Goal: Feedback & Contribution: Submit feedback/report problem

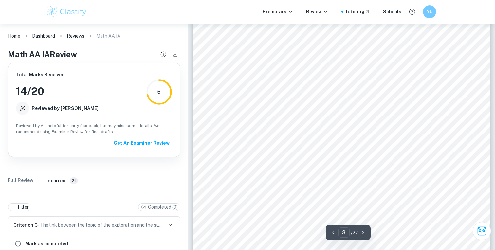
scroll to position [51, 0]
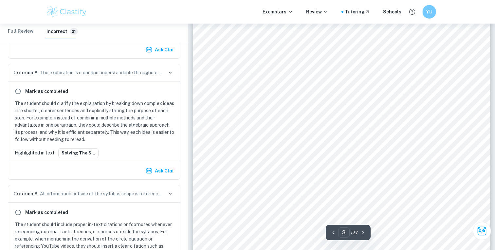
click at [428, 6] on div "YU" at bounding box center [429, 12] width 14 height 14
click at [414, 33] on h6 "Dashboard" at bounding box center [410, 32] width 25 height 7
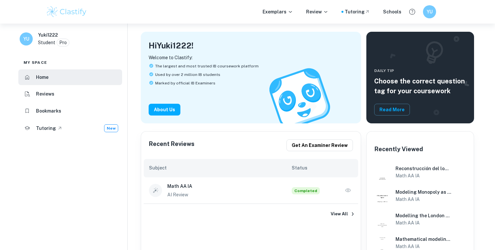
scroll to position [31, 0]
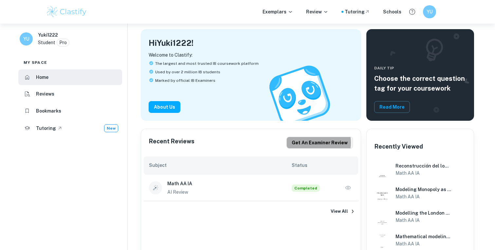
click at [320, 143] on button "Get an examiner review" at bounding box center [319, 143] width 66 height 12
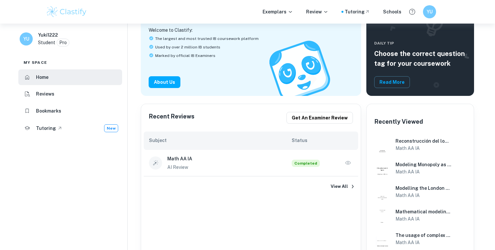
scroll to position [20, 0]
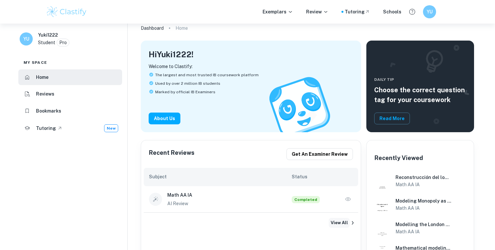
click at [347, 222] on button "View All" at bounding box center [339, 223] width 21 height 10
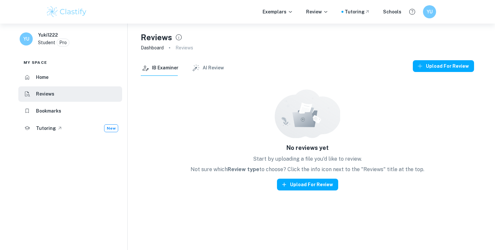
click at [210, 67] on button "AI Review" at bounding box center [208, 68] width 32 height 16
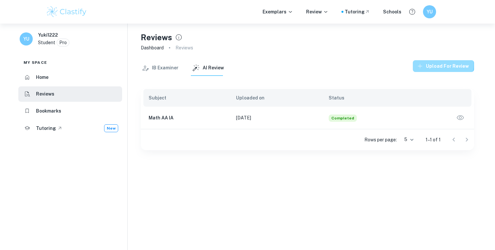
click at [445, 65] on button "Upload for review" at bounding box center [443, 66] width 61 height 12
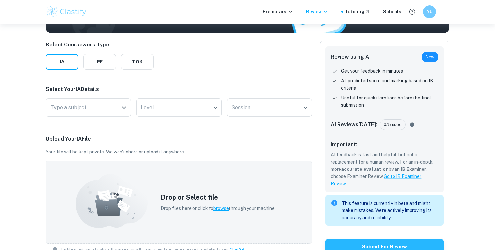
scroll to position [83, 0]
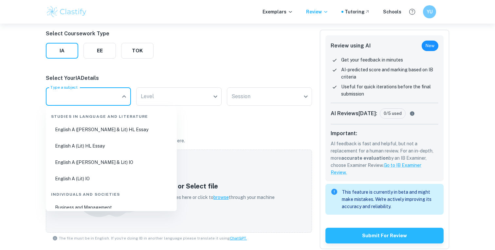
click at [96, 92] on input "Type a subject" at bounding box center [83, 96] width 69 height 12
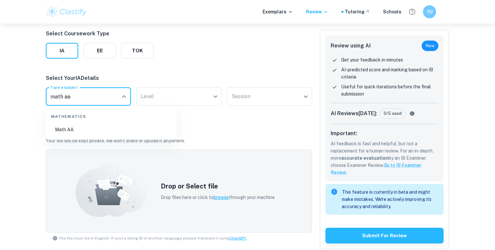
click at [64, 131] on li "Math AA" at bounding box center [111, 129] width 126 height 15
type input "Math AA"
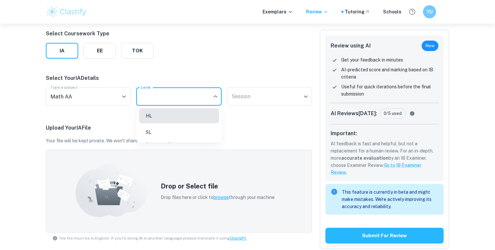
click at [170, 94] on body "We value your privacy We use cookies to enhance your browsing experience, serve…" at bounding box center [247, 66] width 495 height 250
click at [171, 113] on li "HL" at bounding box center [179, 115] width 80 height 15
type input "HL"
click at [250, 98] on body "We value your privacy We use cookies to enhance your browsing experience, serve…" at bounding box center [247, 66] width 495 height 250
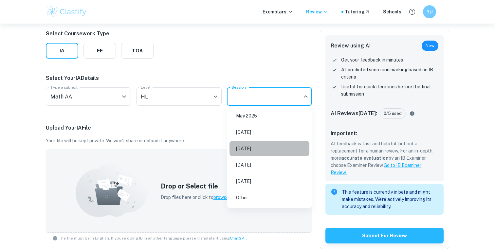
click at [251, 148] on li "[DATE]" at bounding box center [270, 148] width 80 height 15
type input "M26"
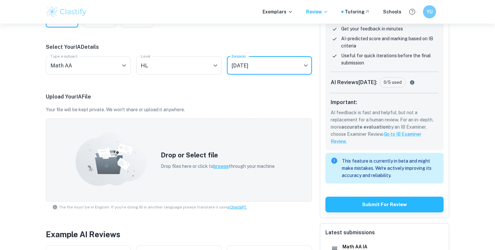
scroll to position [116, 0]
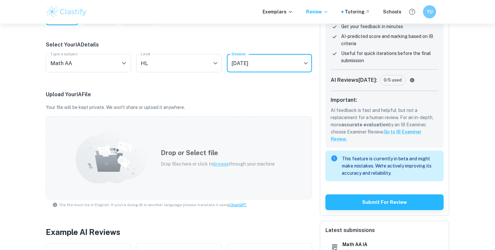
click at [153, 154] on div "Drop or Select file Drop files here or click to browse through your machine" at bounding box center [218, 157] width 130 height 35
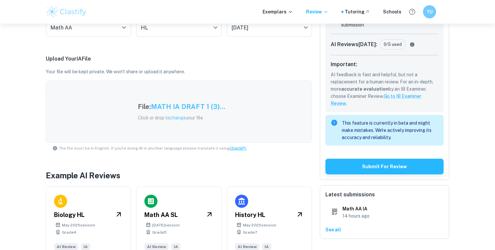
scroll to position [150, 0]
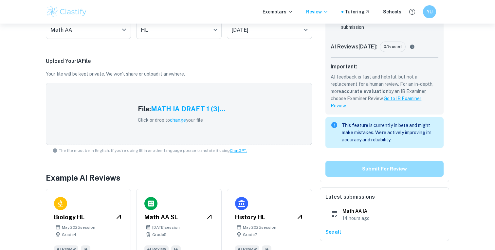
click at [403, 171] on button "Submit for review" at bounding box center [384, 169] width 118 height 16
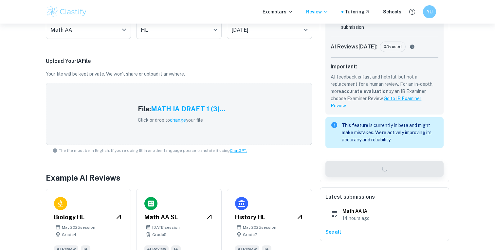
scroll to position [0, 0]
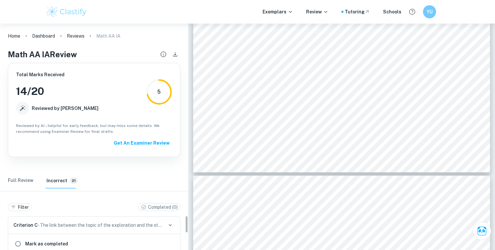
scroll to position [49, 0]
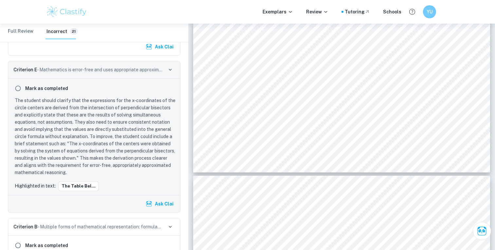
click at [59, 10] on img at bounding box center [67, 11] width 42 height 13
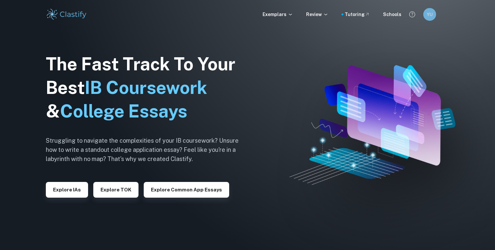
click at [427, 15] on h6 "YU" at bounding box center [429, 14] width 7 height 7
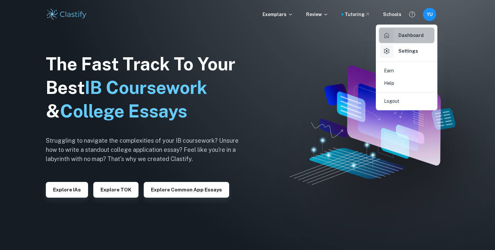
click at [410, 36] on h6 "Dashboard" at bounding box center [410, 35] width 25 height 7
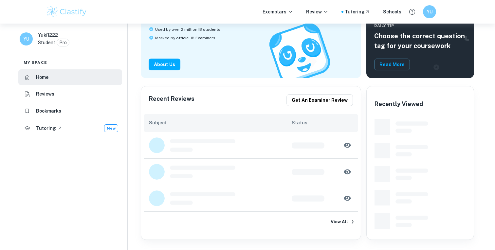
scroll to position [76, 0]
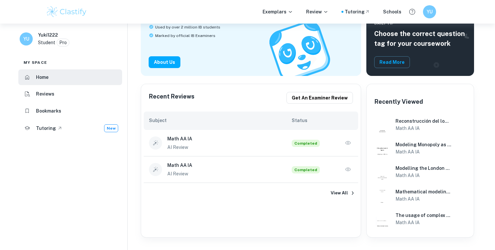
click at [351, 144] on icon "button" at bounding box center [348, 143] width 7 height 7
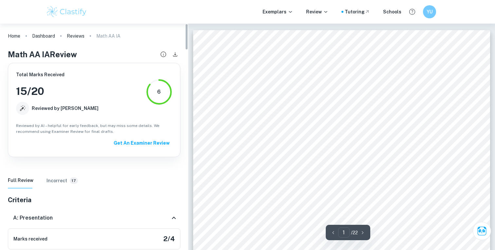
click at [52, 178] on h6 "Incorrect" at bounding box center [56, 180] width 21 height 7
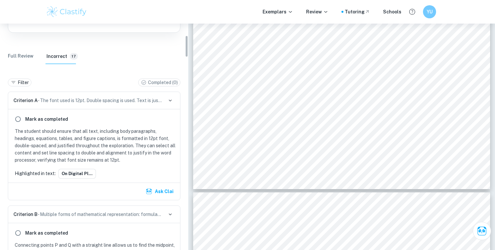
scroll to position [247, 0]
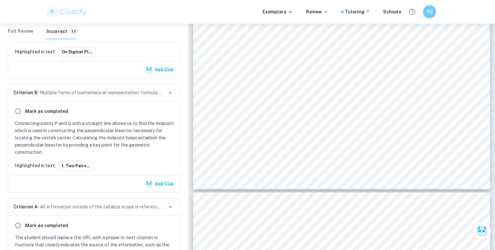
click at [120, 133] on p "Connecting points P and Q with a straight line allows us to find the midpoint, …" at bounding box center [95, 138] width 161 height 36
click at [74, 168] on button "1.​ two pairs..." at bounding box center [75, 166] width 35 height 10
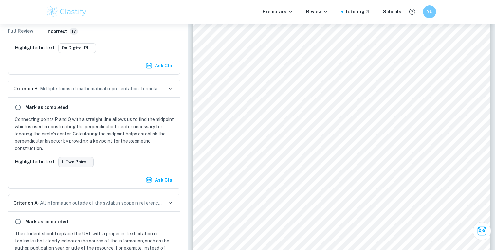
click at [79, 160] on button "1.​ two pairs..." at bounding box center [75, 162] width 35 height 10
click at [77, 162] on button "1.​ two pairs..." at bounding box center [75, 162] width 35 height 10
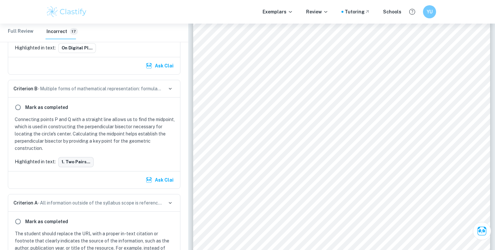
click at [77, 162] on button "1.​ two pairs..." at bounding box center [75, 162] width 35 height 10
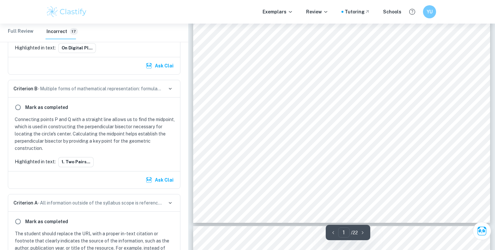
scroll to position [232, 0]
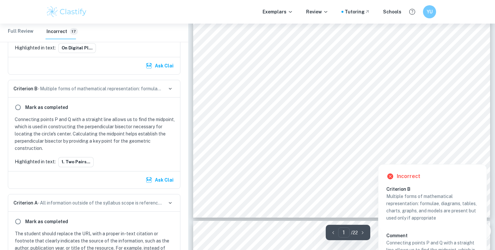
click at [270, 137] on div at bounding box center [327, 138] width 179 height 7
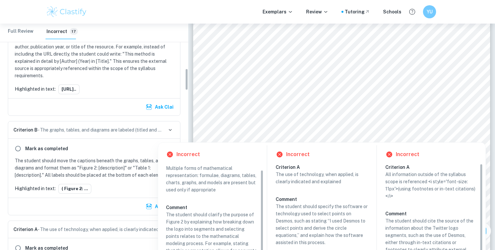
scroll to position [471, 0]
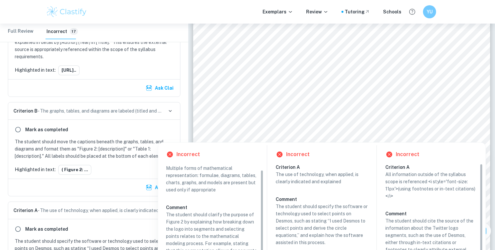
click at [103, 142] on p "The student should move the captions beneath the graphs, tables, and diagrams a…" at bounding box center [95, 149] width 161 height 22
drag, startPoint x: 71, startPoint y: 143, endPoint x: 76, endPoint y: 143, distance: 4.6
click at [76, 143] on p "The student should move the captions beneath the graphs, tables, and diagrams a…" at bounding box center [95, 149] width 161 height 22
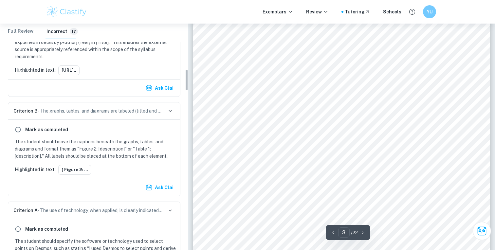
click at [131, 180] on div "Ask Clai" at bounding box center [94, 187] width 172 height 17
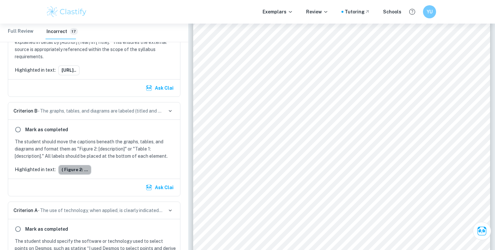
click at [80, 170] on button "( Figure 2: ..." at bounding box center [74, 170] width 33 height 10
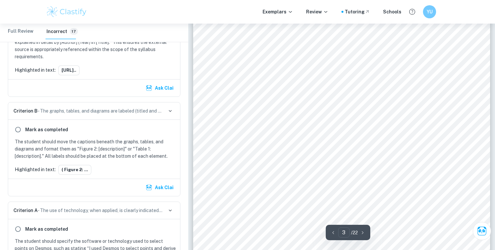
scroll to position [975, 0]
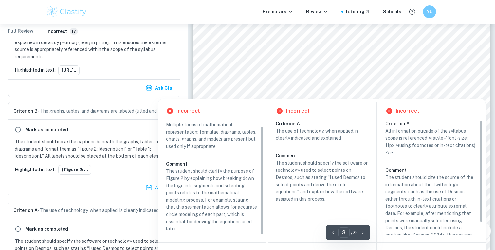
click at [257, 83] on div at bounding box center [332, 87] width 206 height 9
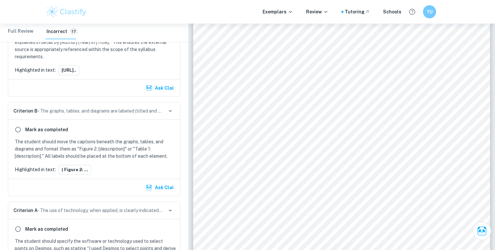
scroll to position [811, 0]
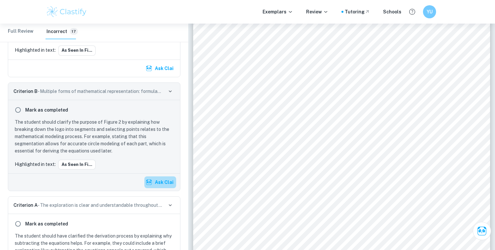
click at [164, 182] on button "Ask Clai" at bounding box center [160, 182] width 32 height 12
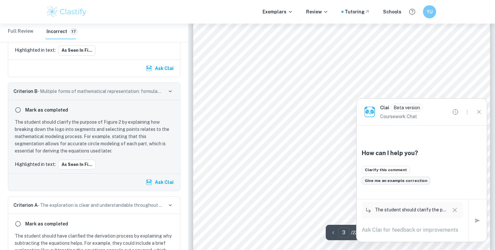
click at [412, 184] on button "Give me an example correction" at bounding box center [396, 181] width 68 height 8
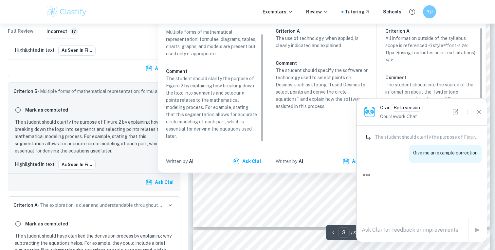
scroll to position [1067, 0]
click at [427, 51] on p "All information outside of the syllabus scope is referenced <i style='font-size…" at bounding box center [431, 49] width 92 height 29
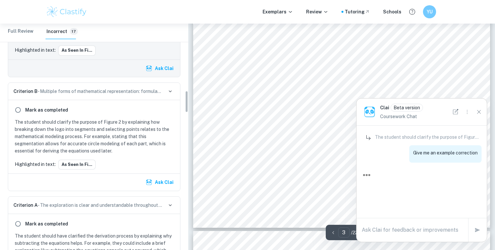
scroll to position [693, 0]
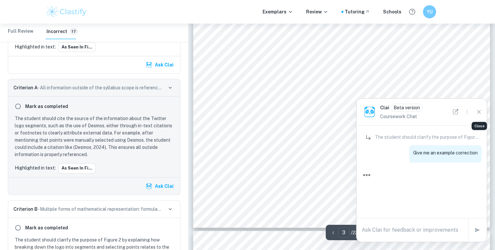
click at [479, 109] on icon "Close" at bounding box center [478, 111] width 7 height 7
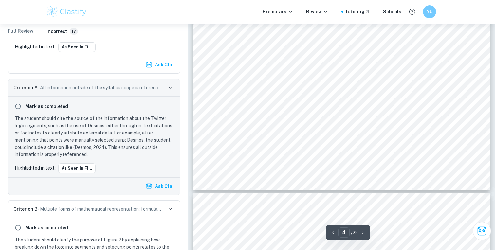
scroll to position [1252, 0]
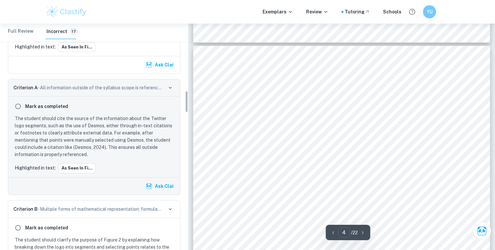
click at [105, 153] on p "The student should cite the source of the information about the Twitter logo se…" at bounding box center [95, 136] width 161 height 43
click at [135, 148] on p "The student should cite the source of the information about the Twitter logo se…" at bounding box center [95, 136] width 161 height 43
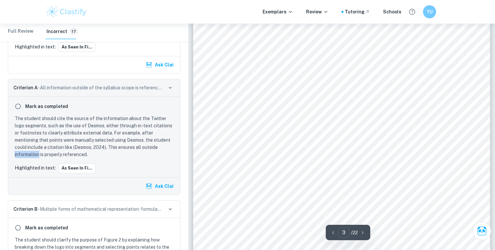
scroll to position [919, 0]
click at [260, 150] on div at bounding box center [337, 149] width 216 height 7
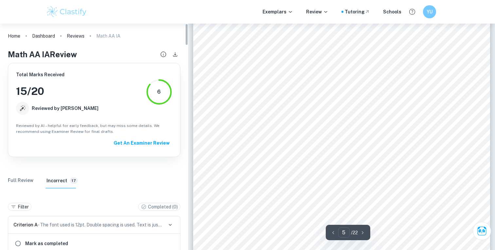
scroll to position [1806, 0]
click at [17, 179] on Review "Full Review" at bounding box center [21, 181] width 26 height 16
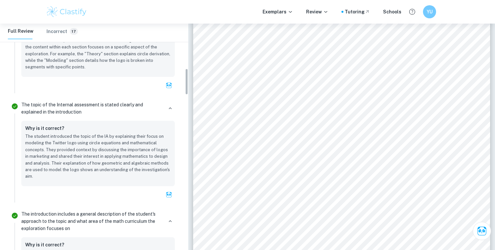
scroll to position [0, 0]
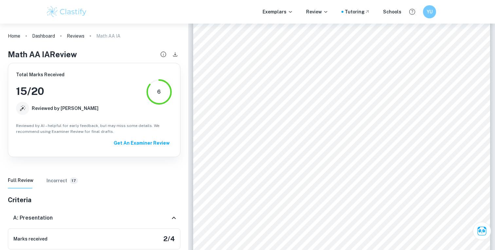
click at [177, 216] on icon at bounding box center [174, 218] width 8 height 8
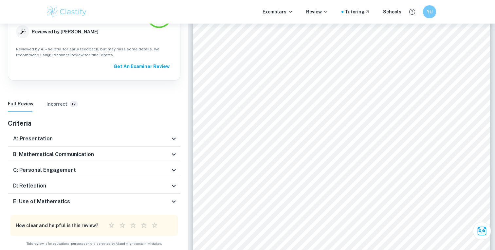
click at [171, 152] on icon at bounding box center [174, 155] width 8 height 8
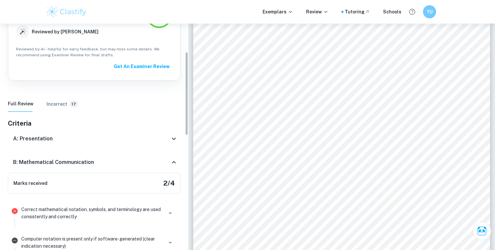
scroll to position [77, 0]
click at [171, 161] on icon at bounding box center [174, 162] width 8 height 8
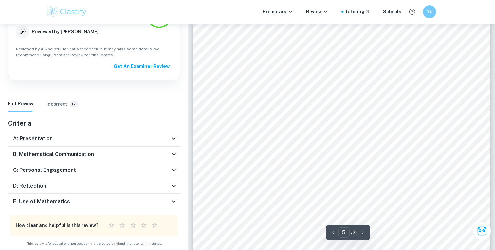
scroll to position [1823, 0]
click at [172, 159] on div "B: Mathematical Communication" at bounding box center [94, 155] width 173 height 16
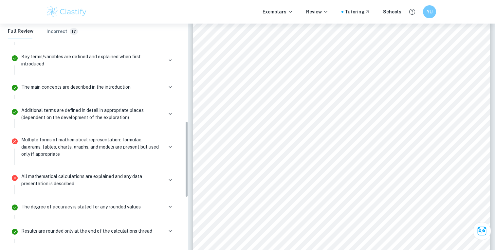
scroll to position [292, 0]
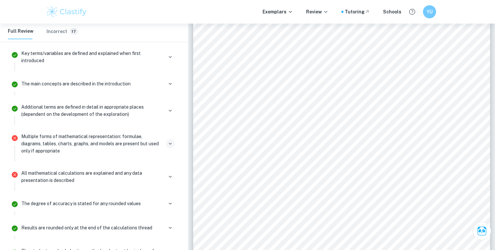
click at [169, 142] on icon "button" at bounding box center [170, 144] width 6 height 6
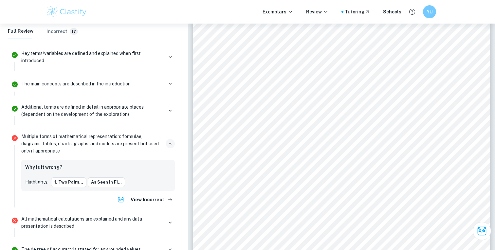
click at [168, 144] on icon "button" at bounding box center [170, 144] width 6 height 6
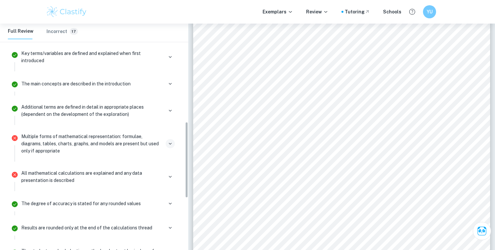
click at [168, 144] on icon "button" at bounding box center [170, 144] width 6 height 6
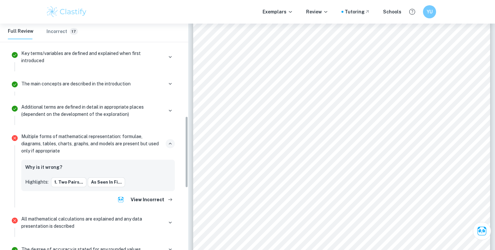
click at [168, 151] on div "Multiple forms of mathematical representation: formulae, diagrams, tables, char…" at bounding box center [98, 144] width 154 height 22
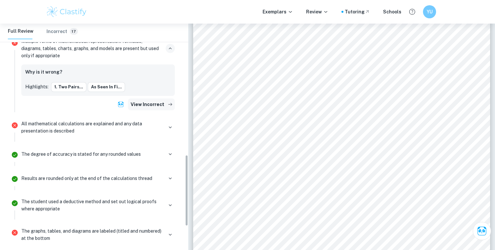
scroll to position [489, 0]
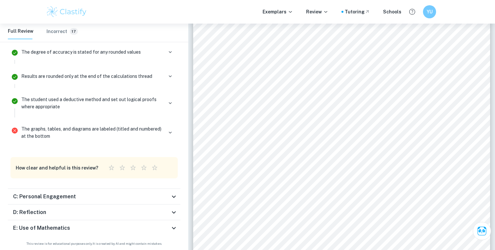
click at [171, 194] on icon at bounding box center [174, 197] width 8 height 8
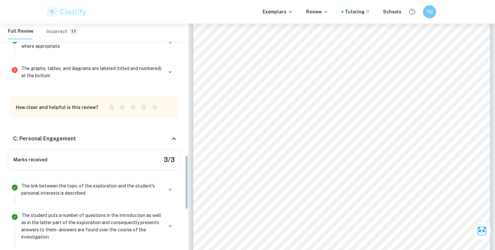
click at [172, 196] on div "The link between the topic of the exploration and the student's personal intere…" at bounding box center [98, 192] width 159 height 24
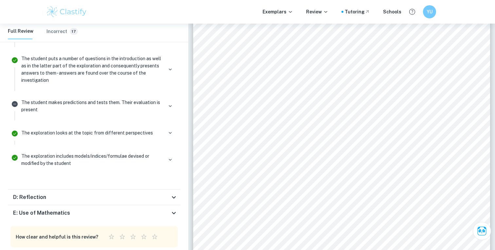
click at [174, 198] on icon at bounding box center [174, 197] width 4 height 2
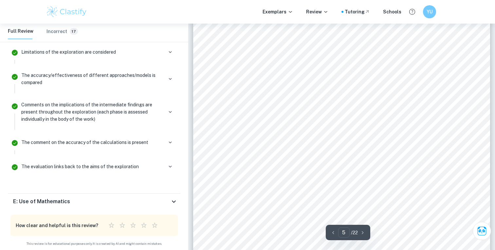
scroll to position [1846, 0]
click at [169, 200] on div "E: Use of Mathematics" at bounding box center [91, 202] width 157 height 8
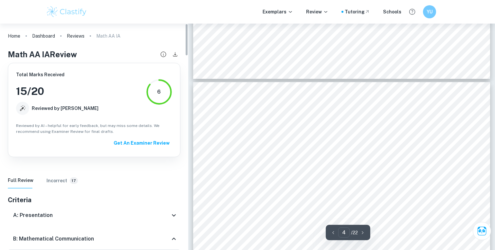
scroll to position [1362, 0]
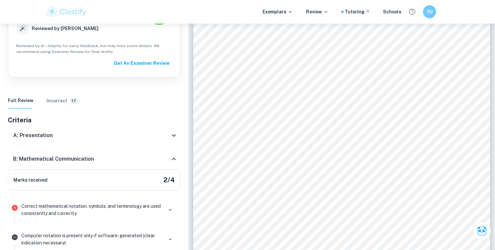
click at [174, 134] on icon at bounding box center [174, 136] width 8 height 8
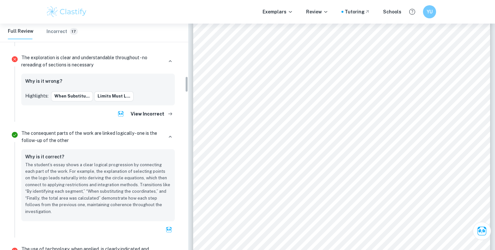
scroll to position [766, 0]
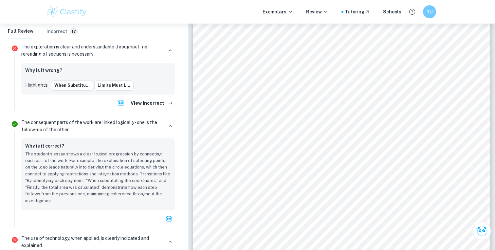
click at [74, 78] on div "Why is it wrong? Highlights: When substitu... limits must l..." at bounding box center [98, 79] width 146 height 24
click at [112, 84] on button "limits must l..." at bounding box center [113, 86] width 39 height 10
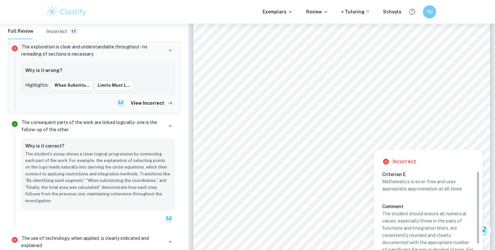
click at [235, 143] on span "Pairs of functions" at bounding box center [218, 146] width 42 height 6
click at [211, 143] on span "Pairs of functions" at bounding box center [218, 146] width 42 height 6
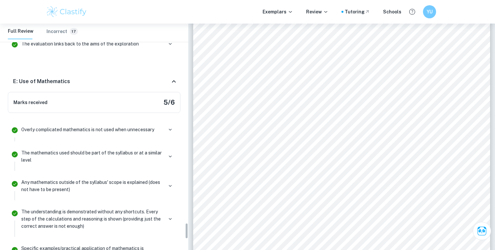
scroll to position [2957, 0]
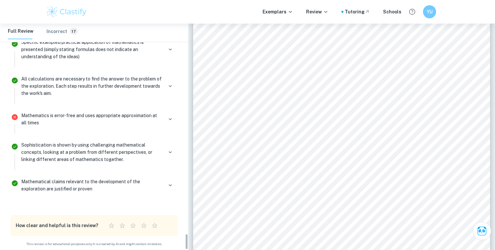
click at [80, 116] on p "Mathematics is error-free and uses appropriate approximation at all times" at bounding box center [92, 119] width 142 height 14
click at [166, 117] on button "button" at bounding box center [170, 119] width 9 height 9
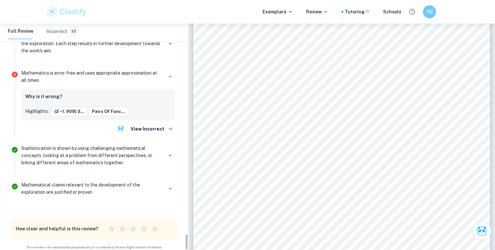
scroll to position [3003, 0]
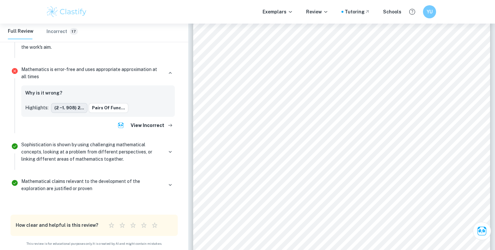
click at [72, 108] on button "(2 −1. 908) 2..." at bounding box center [69, 108] width 36 height 10
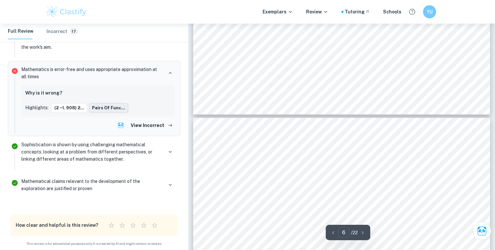
scroll to position [2019, 0]
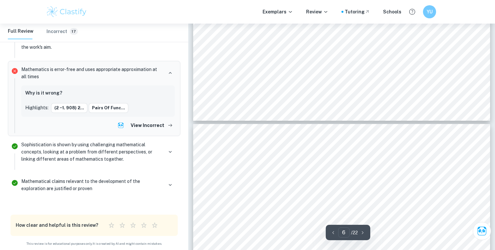
drag, startPoint x: 109, startPoint y: 104, endPoint x: 202, endPoint y: 130, distance: 96.4
click at [109, 104] on button "Pairs of func..." at bounding box center [109, 108] width 40 height 10
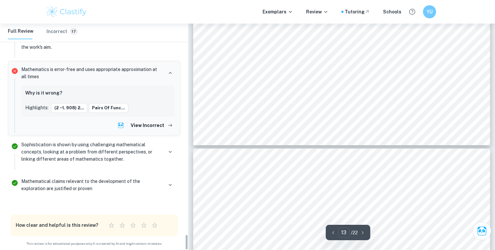
type input "14"
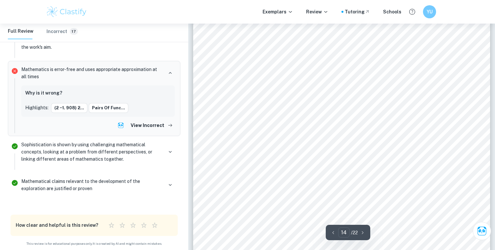
scroll to position [5534, 0]
click at [148, 125] on button "View Incorrect" at bounding box center [151, 126] width 47 height 12
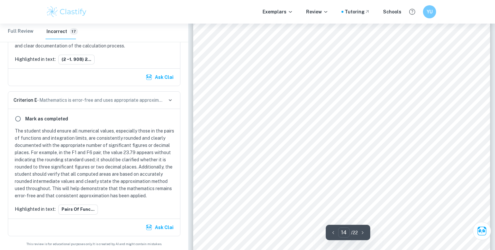
scroll to position [5559, 0]
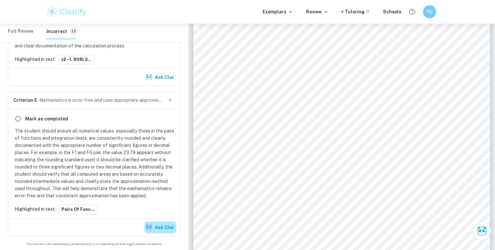
click at [163, 227] on button "Ask Clai" at bounding box center [160, 228] width 32 height 12
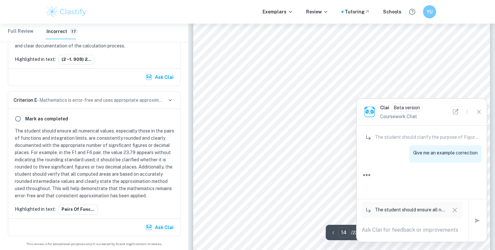
click at [454, 115] on icon "New Chat" at bounding box center [455, 111] width 7 height 7
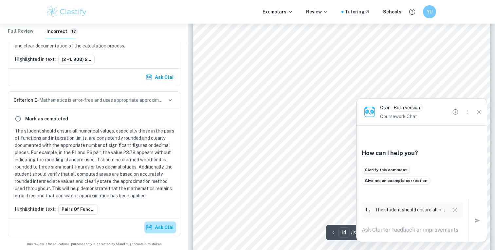
click at [154, 230] on button "Ask Clai" at bounding box center [160, 228] width 32 height 12
click at [384, 231] on textarea at bounding box center [412, 230] width 101 height 8
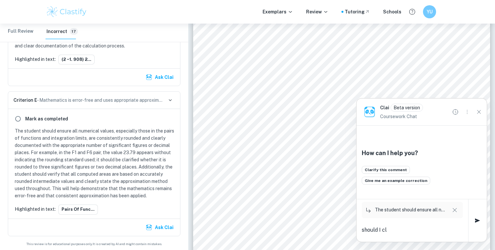
type textarea "should I c"
type textarea "where should I clarify this"
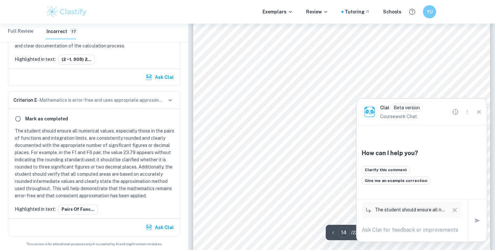
click at [278, 215] on div "When two arcs are used to define the upper and lower bounds of an area, the int…" at bounding box center [341, 176] width 297 height 420
click at [480, 111] on icon "Close" at bounding box center [478, 111] width 7 height 7
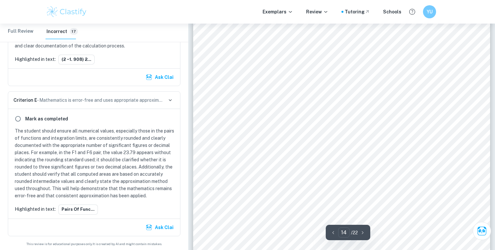
click at [439, 82] on div "When two arcs are used to define the upper and lower bounds of an area, the int…" at bounding box center [341, 176] width 297 height 420
click at [429, 85] on div "When two arcs are used to define the upper and lower bounds of an area, the int…" at bounding box center [341, 176] width 297 height 420
click at [402, 80] on div "When two arcs are used to define the upper and lower bounds of an area, the int…" at bounding box center [341, 176] width 297 height 420
click at [387, 77] on div "When two arcs are used to define the upper and lower bounds of an area, the int…" at bounding box center [341, 176] width 297 height 420
click at [330, 74] on span "expression into the generalized formula, it ensures that the formula reflects t…" at bounding box center [337, 72] width 217 height 6
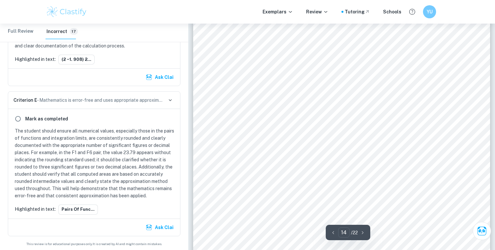
click at [309, 80] on div "When two arcs are used to define the upper and lower bounds of an area, the int…" at bounding box center [341, 176] width 297 height 420
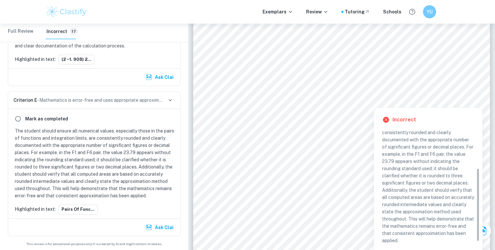
scroll to position [64, 0]
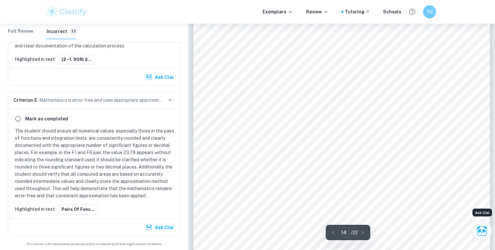
click at [487, 228] on icon "Ask Clai" at bounding box center [481, 230] width 11 height 11
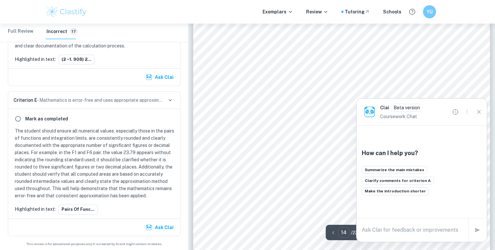
scroll to position [5632, 0]
click at [478, 113] on icon "Close" at bounding box center [478, 111] width 7 height 7
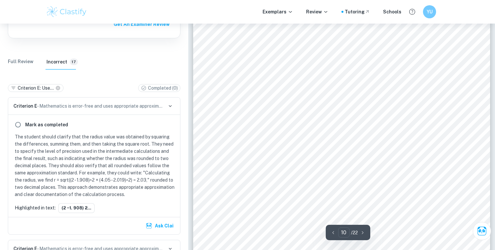
scroll to position [3903, 0]
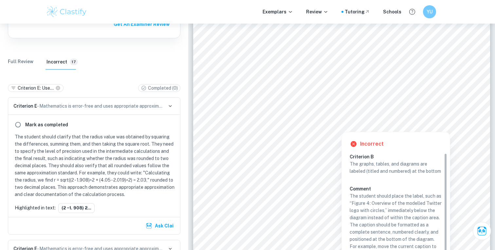
click at [297, 123] on div at bounding box center [288, 112] width 119 height 23
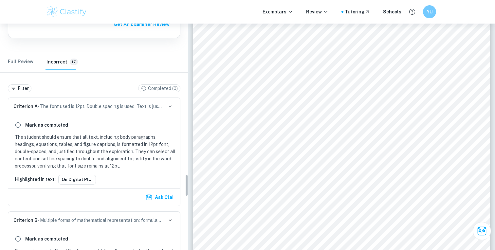
scroll to position [1556, 0]
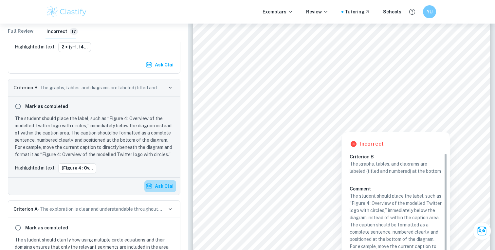
click at [155, 185] on button "Ask Clai" at bounding box center [160, 186] width 32 height 12
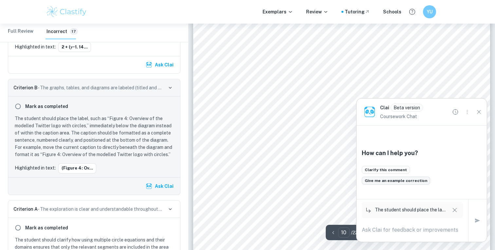
click at [393, 180] on button "Give me an example correction" at bounding box center [396, 181] width 68 height 8
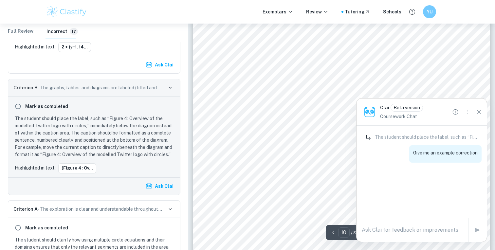
scroll to position [0, 0]
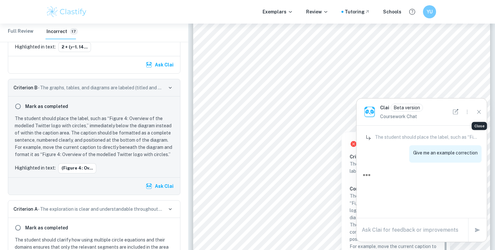
click at [480, 111] on icon "Close" at bounding box center [478, 111] width 7 height 7
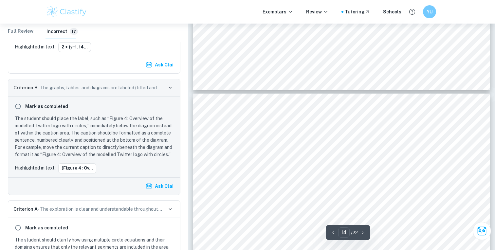
scroll to position [5437, 0]
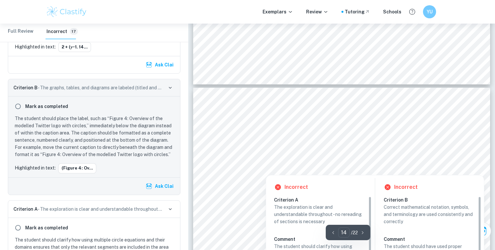
click at [336, 134] on div at bounding box center [299, 138] width 141 height 14
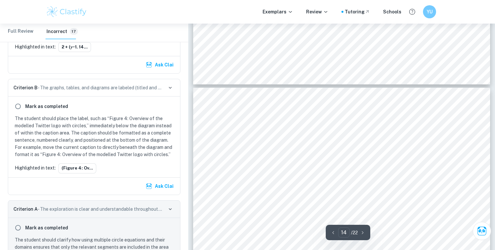
scroll to position [1696, 0]
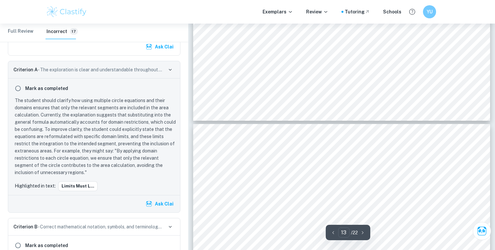
type input "14"
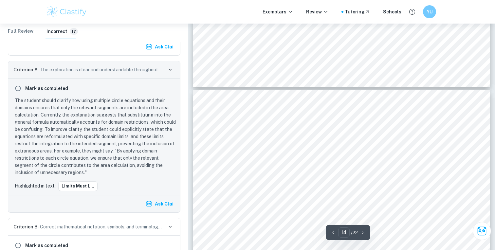
scroll to position [5432, 0]
